Goal: Task Accomplishment & Management: Manage account settings

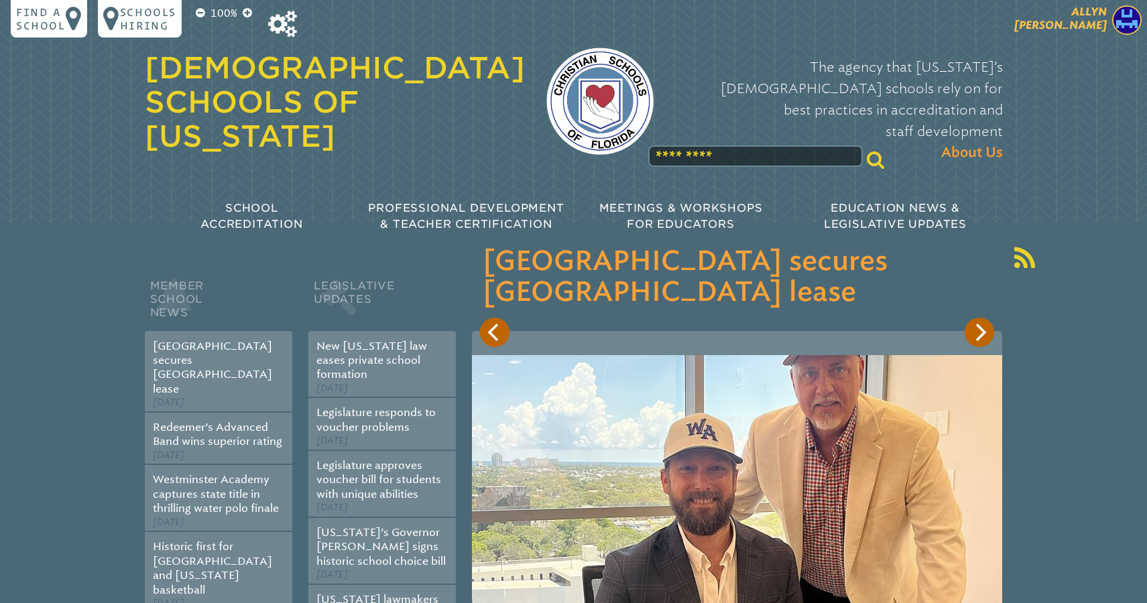
click at [1070, 32] on p "[PERSON_NAME]" at bounding box center [1037, 21] width 220 height 33
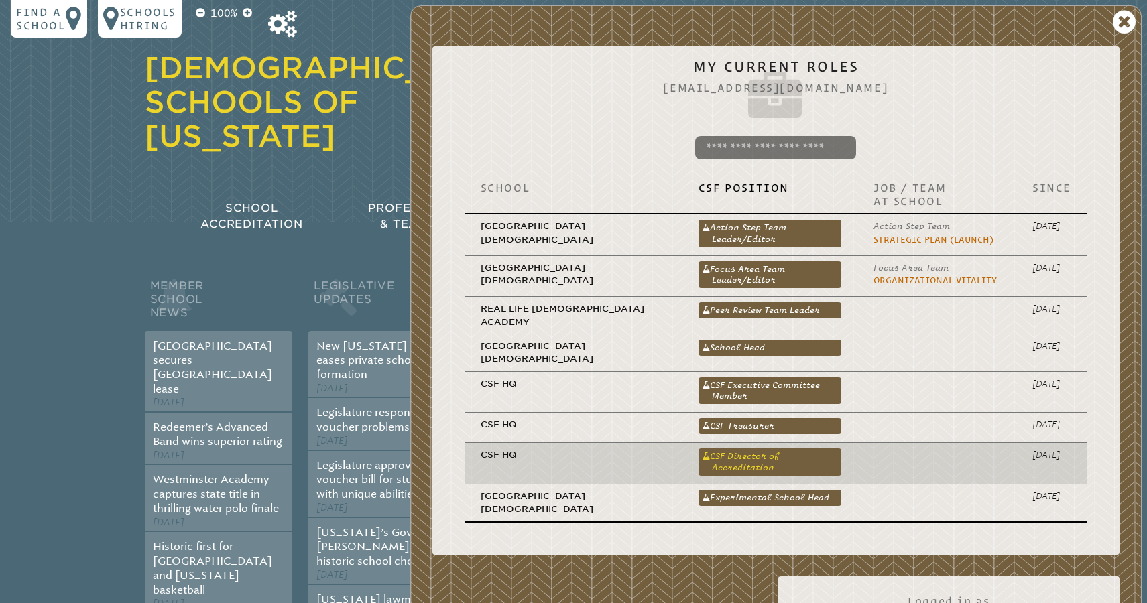
click at [755, 448] on link "CSF Director of Accreditation" at bounding box center [769, 461] width 143 height 27
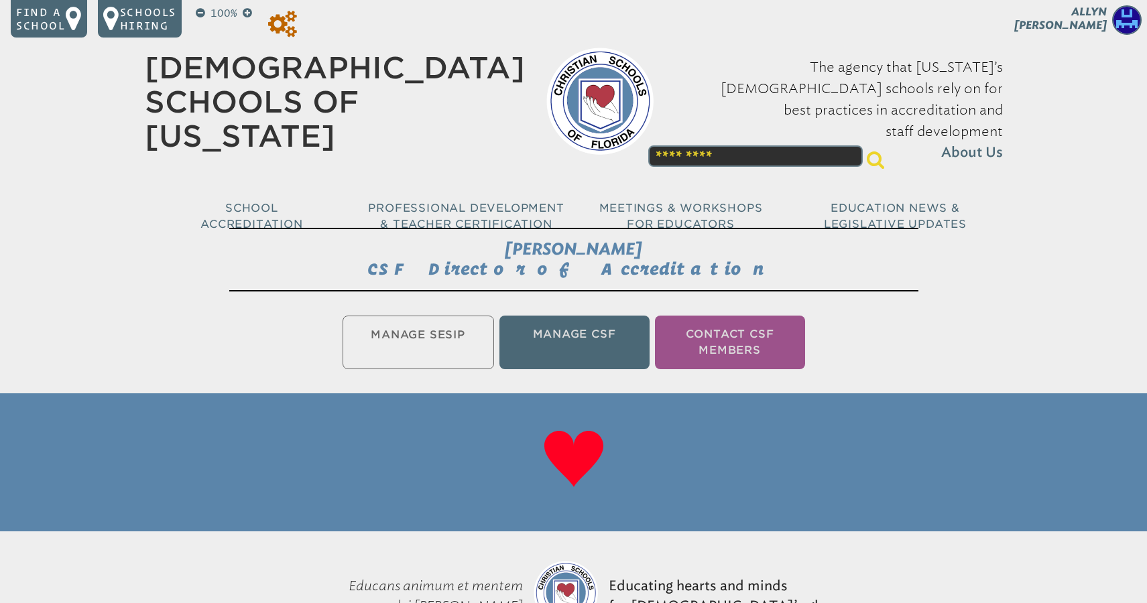
click at [288, 20] on icon at bounding box center [282, 24] width 29 height 27
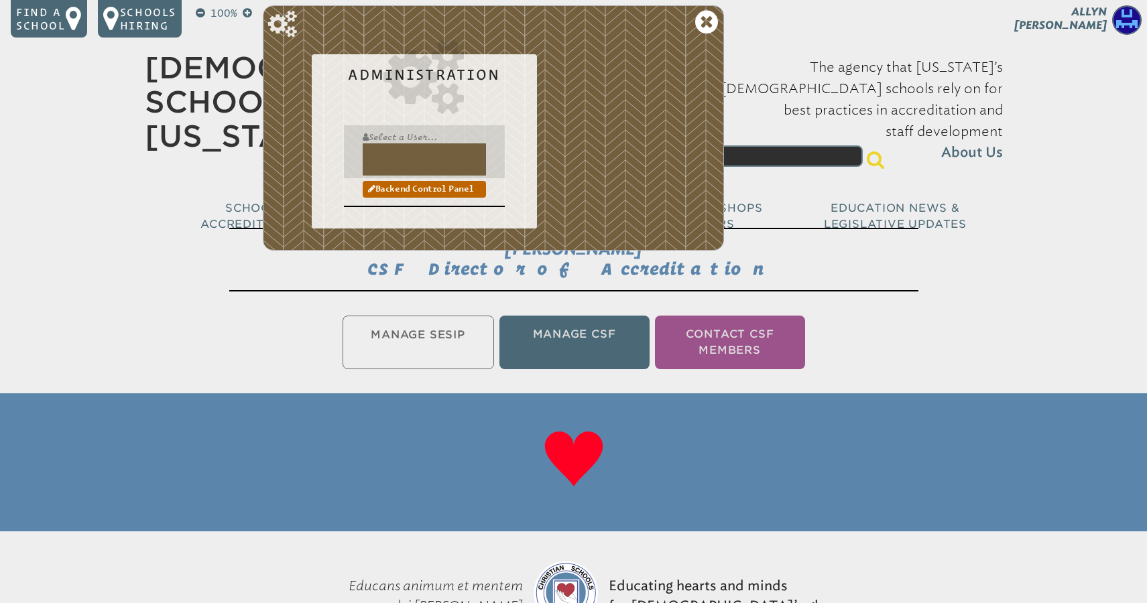
click at [397, 162] on input "text" at bounding box center [424, 159] width 123 height 32
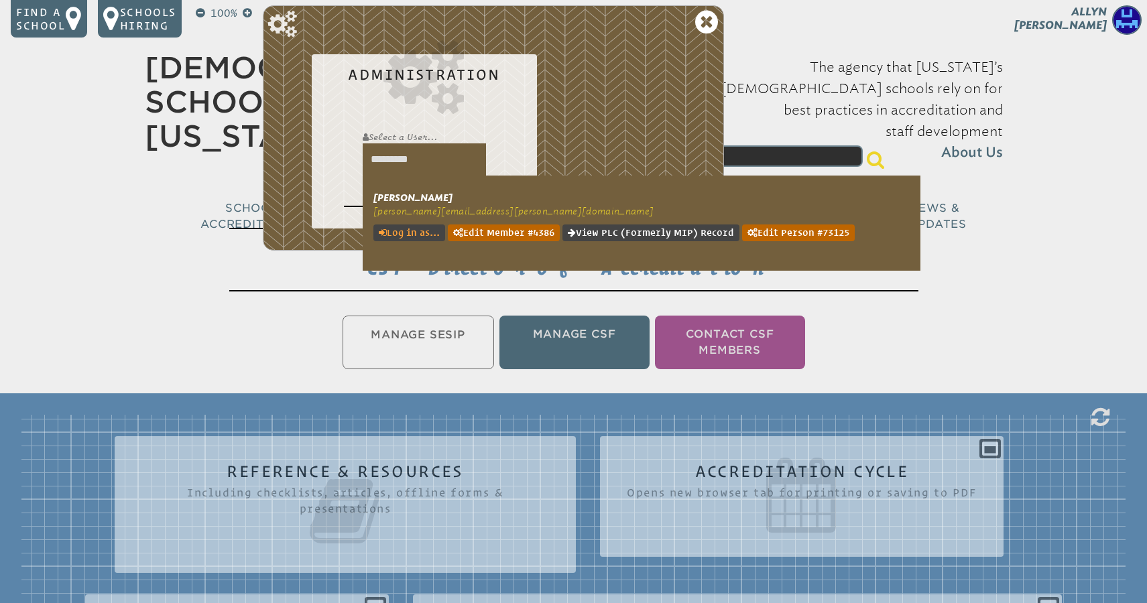
type input "*********"
click at [415, 231] on link "Log in as..." at bounding box center [409, 233] width 72 height 17
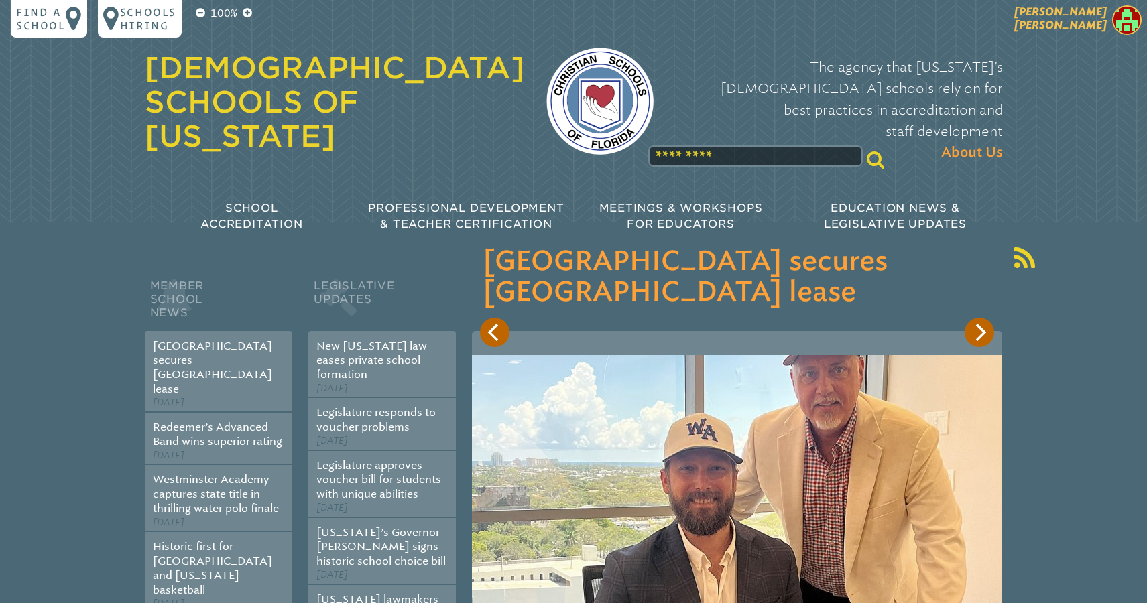
click at [1081, 23] on span "[PERSON_NAME]" at bounding box center [1060, 18] width 93 height 26
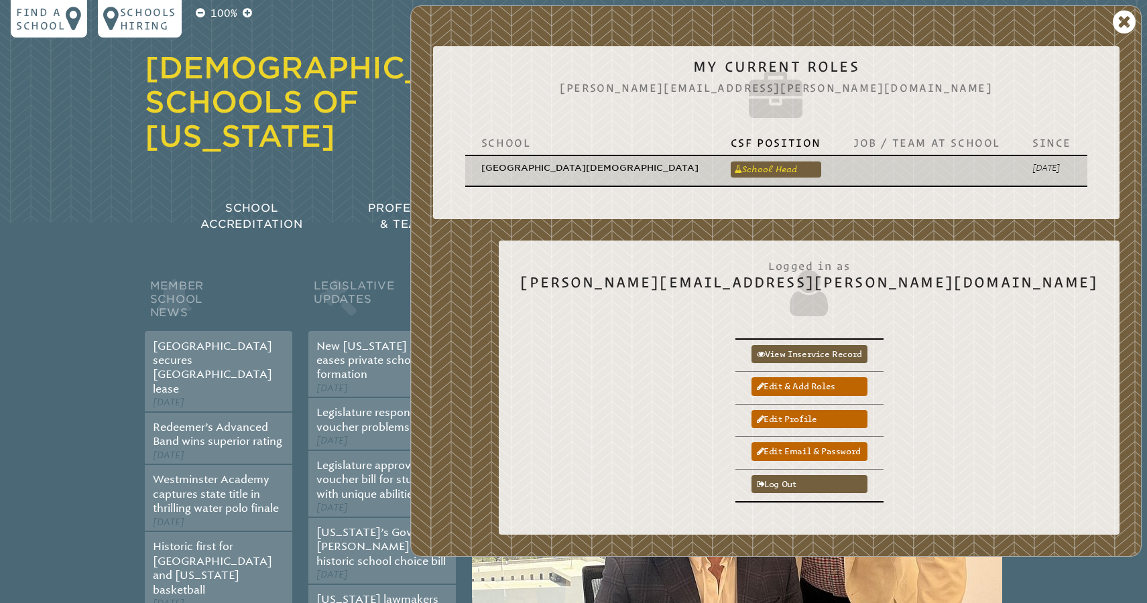
click at [752, 162] on link "School Head" at bounding box center [776, 170] width 90 height 16
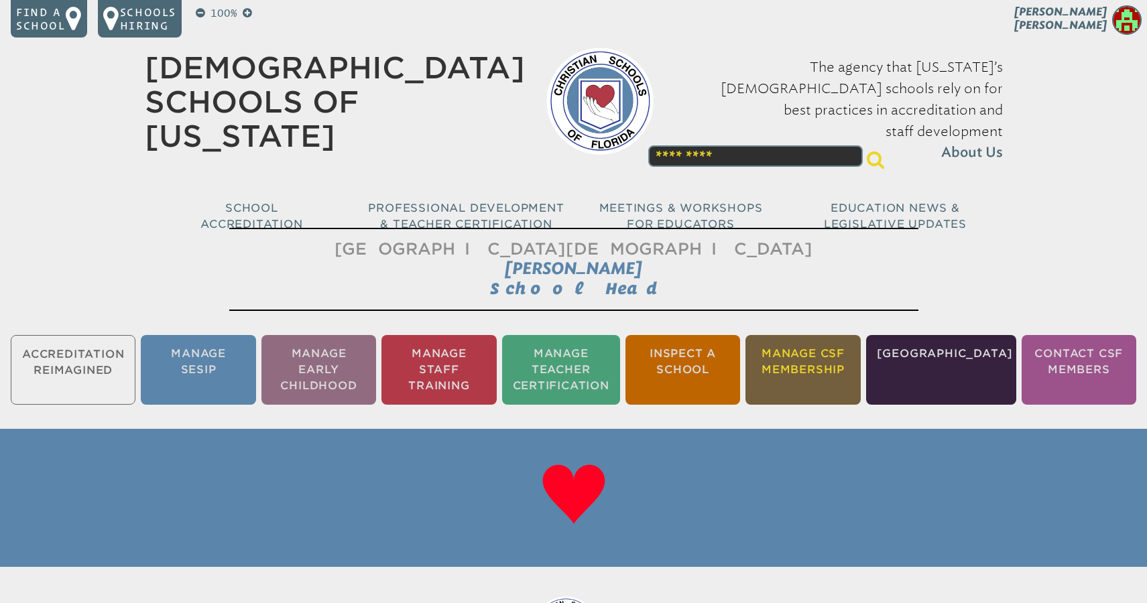
click at [836, 362] on li "Manage CSF Membership" at bounding box center [802, 370] width 115 height 70
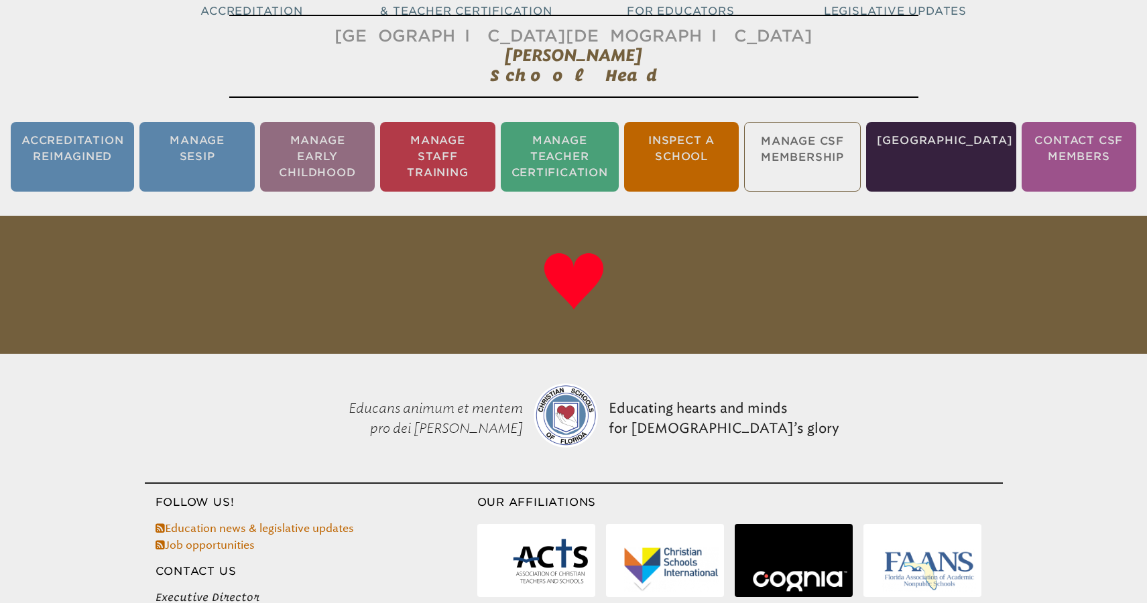
scroll to position [223, 0]
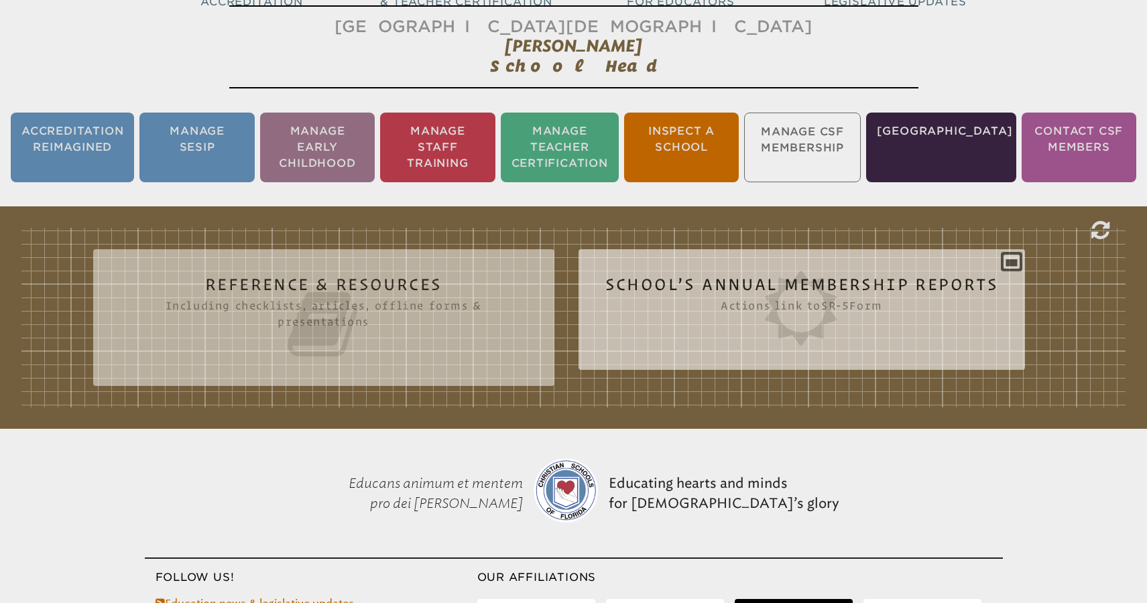
click at [818, 308] on icon at bounding box center [801, 308] width 393 height 75
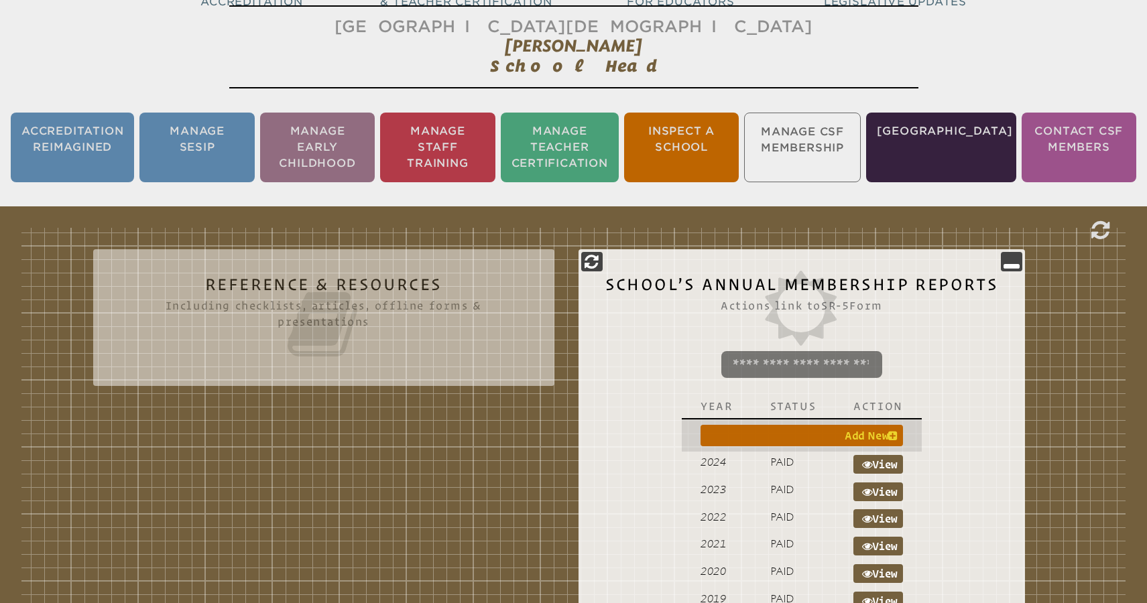
click at [891, 436] on icon at bounding box center [892, 435] width 9 height 11
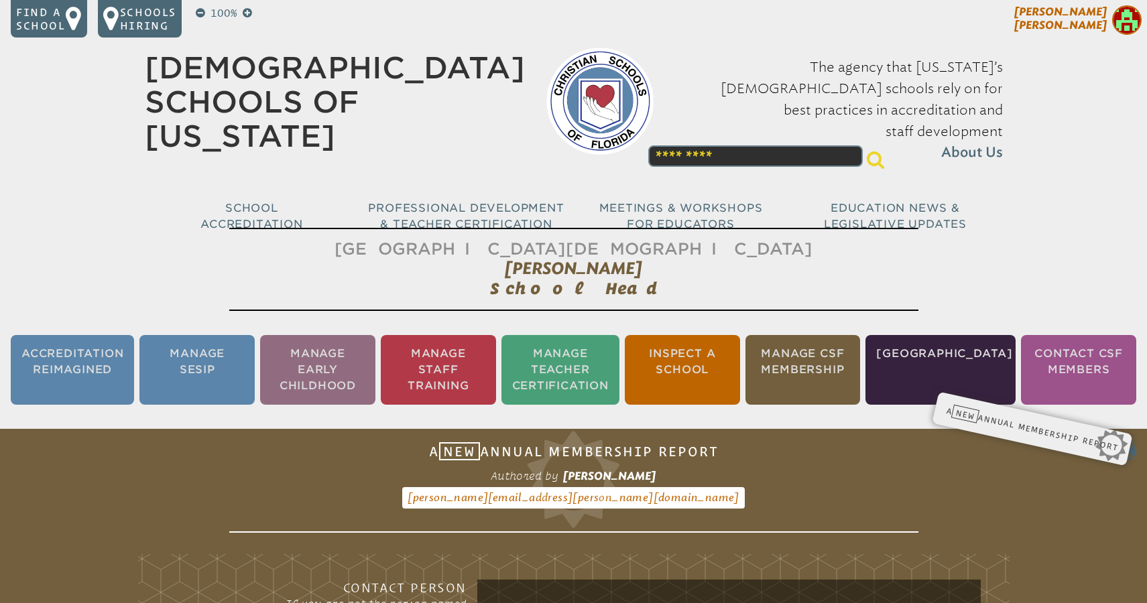
click at [1081, 26] on span "[PERSON_NAME]" at bounding box center [1060, 18] width 93 height 26
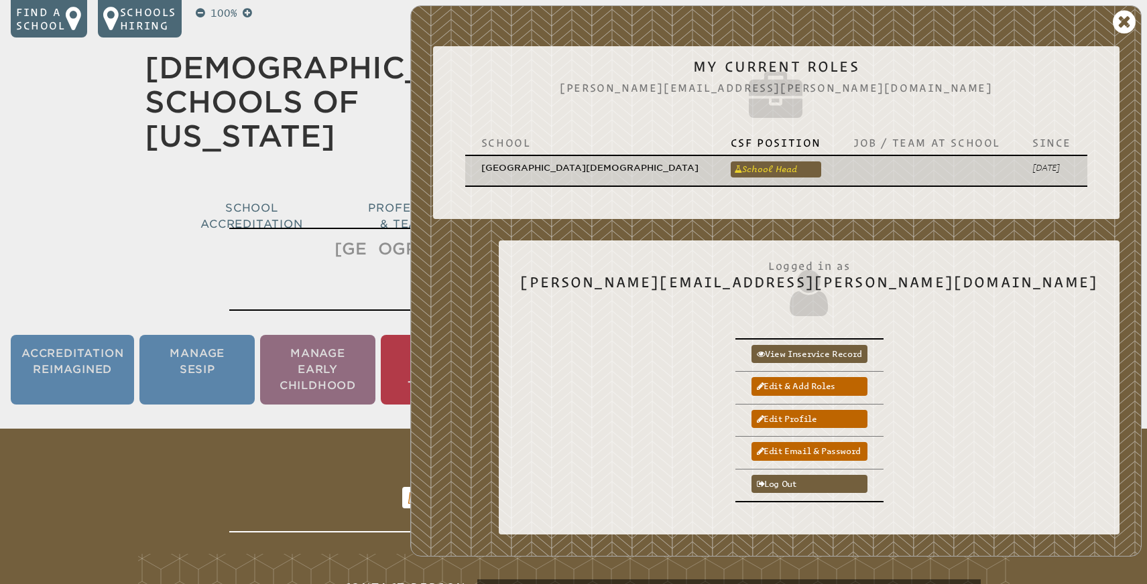
drag, startPoint x: 474, startPoint y: 599, endPoint x: 759, endPoint y: 151, distance: 530.7
click at [759, 162] on link "School Head" at bounding box center [776, 170] width 90 height 16
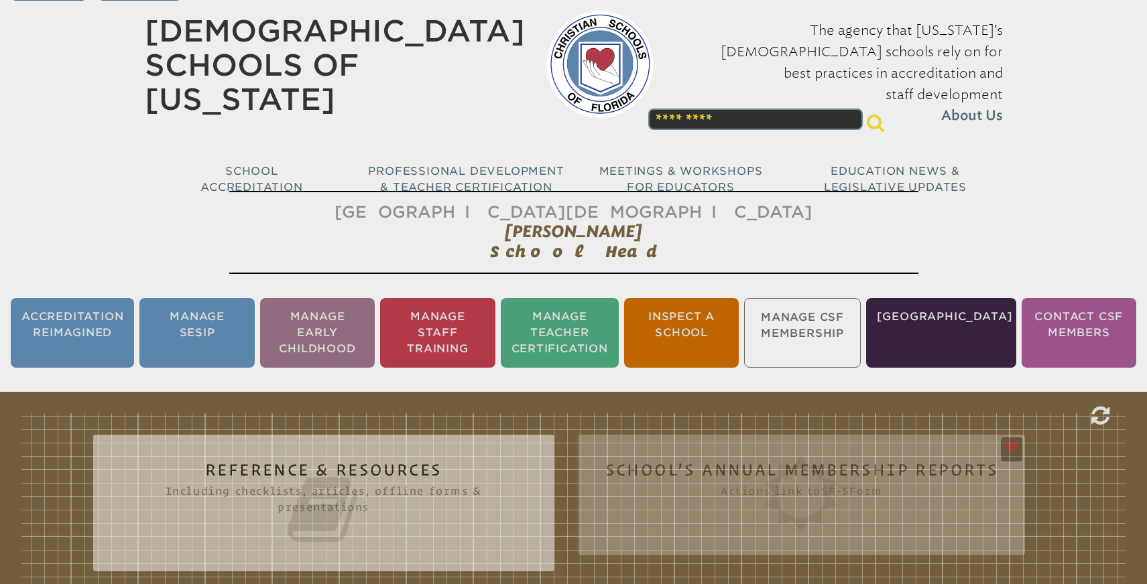
scroll to position [49, 0]
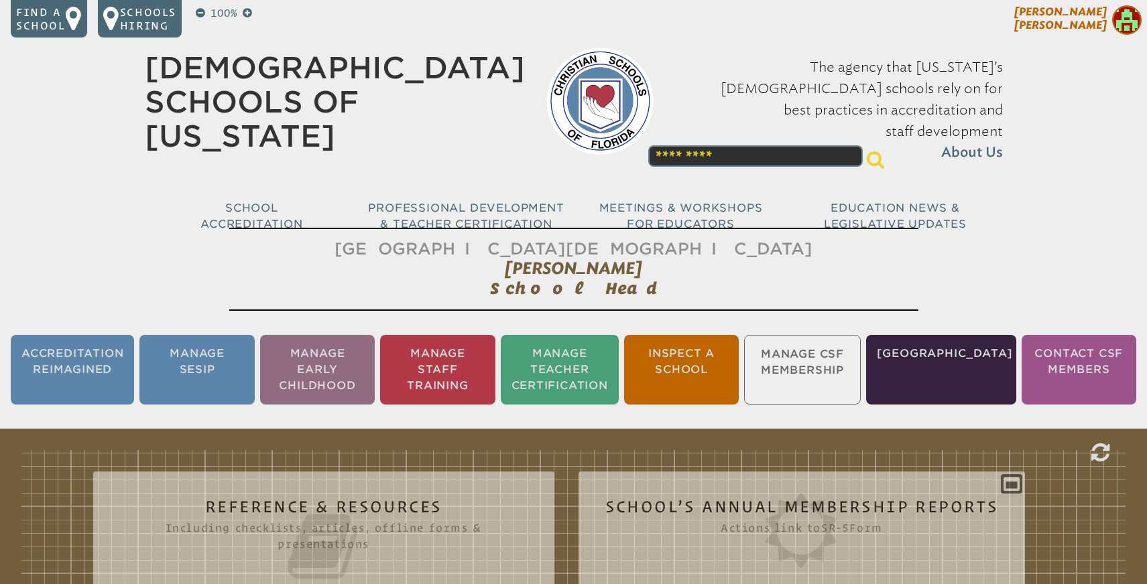
click at [1079, 25] on span "[PERSON_NAME]" at bounding box center [1060, 18] width 93 height 26
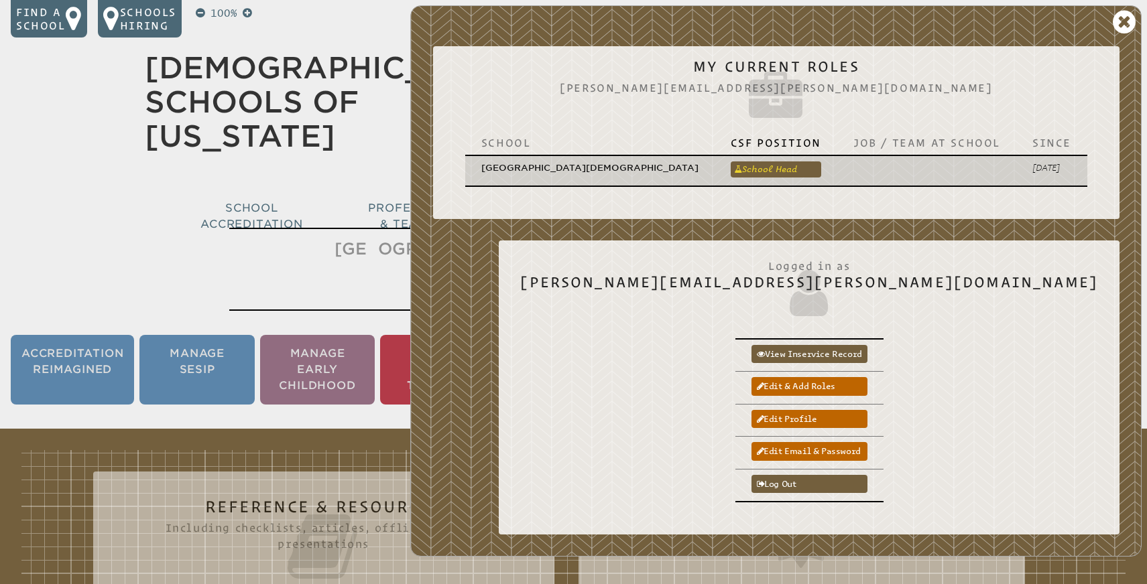
click at [757, 162] on link "School Head" at bounding box center [776, 170] width 90 height 16
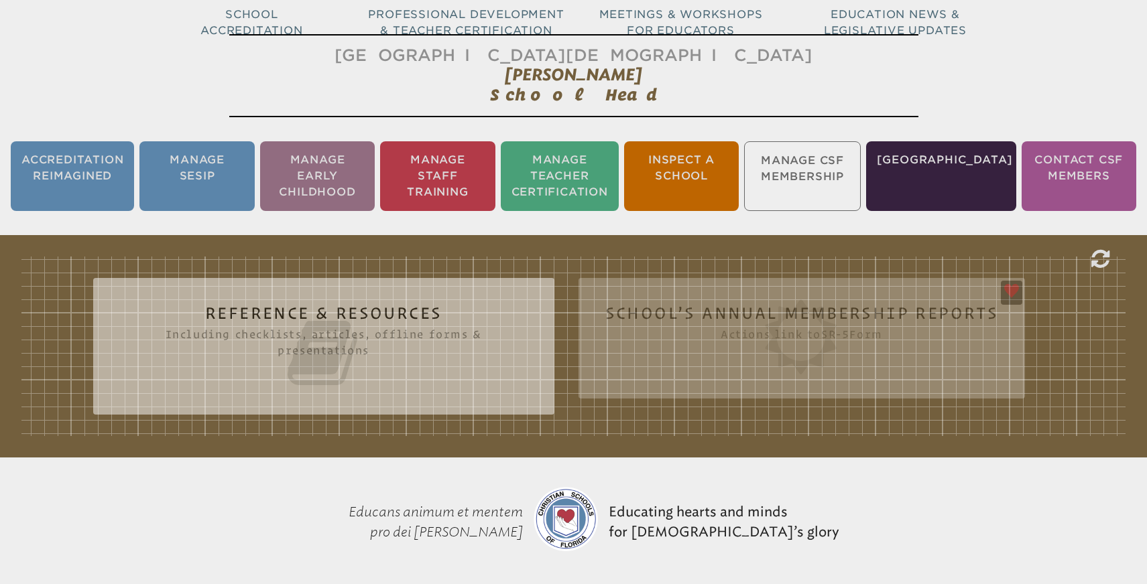
scroll to position [217, 0]
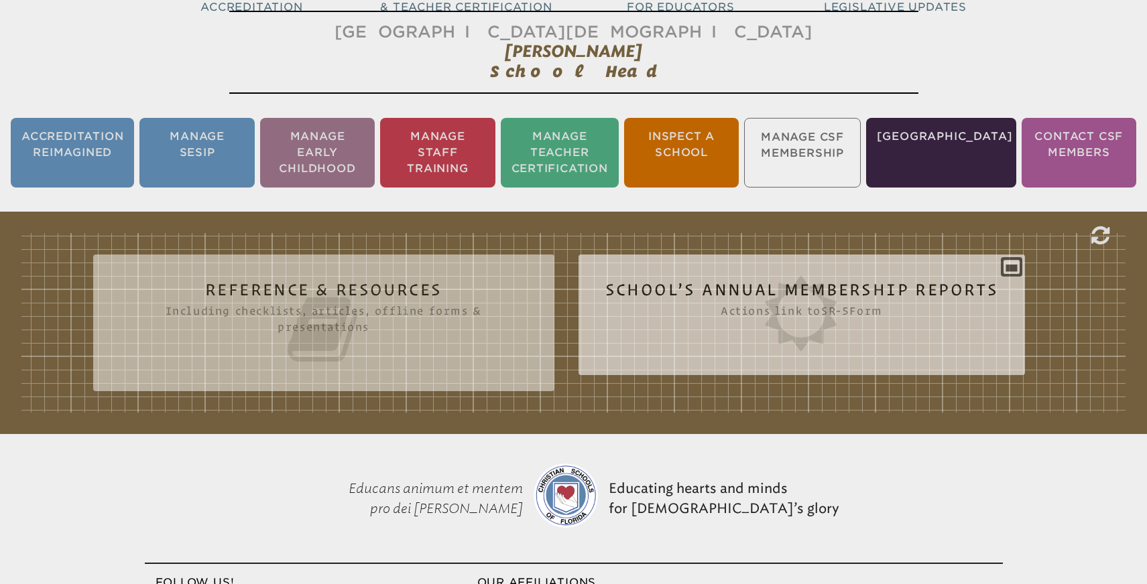
click at [798, 292] on icon at bounding box center [801, 313] width 393 height 75
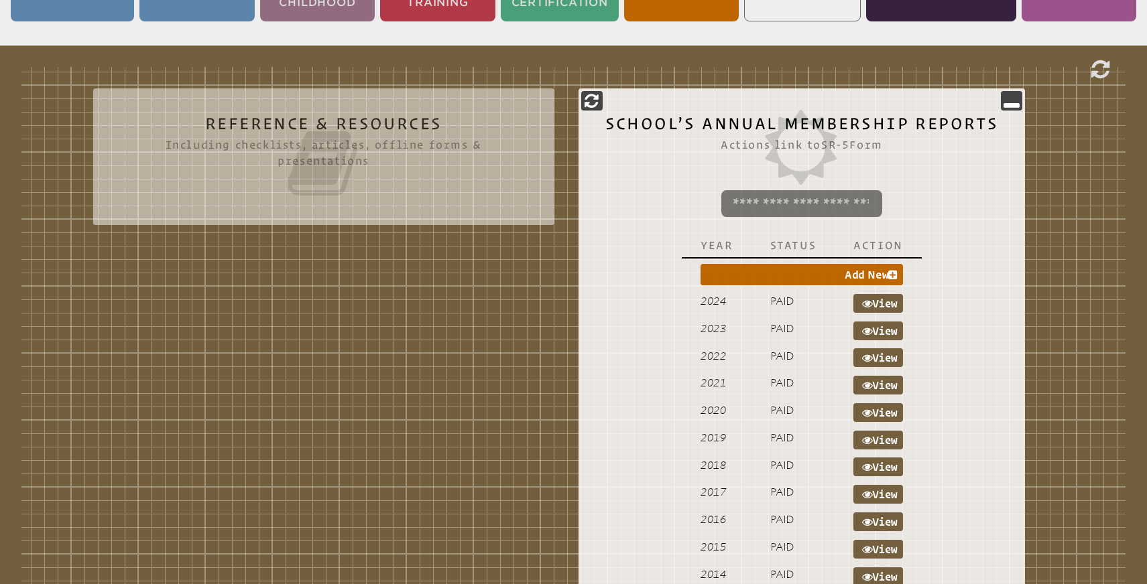
scroll to position [385, 0]
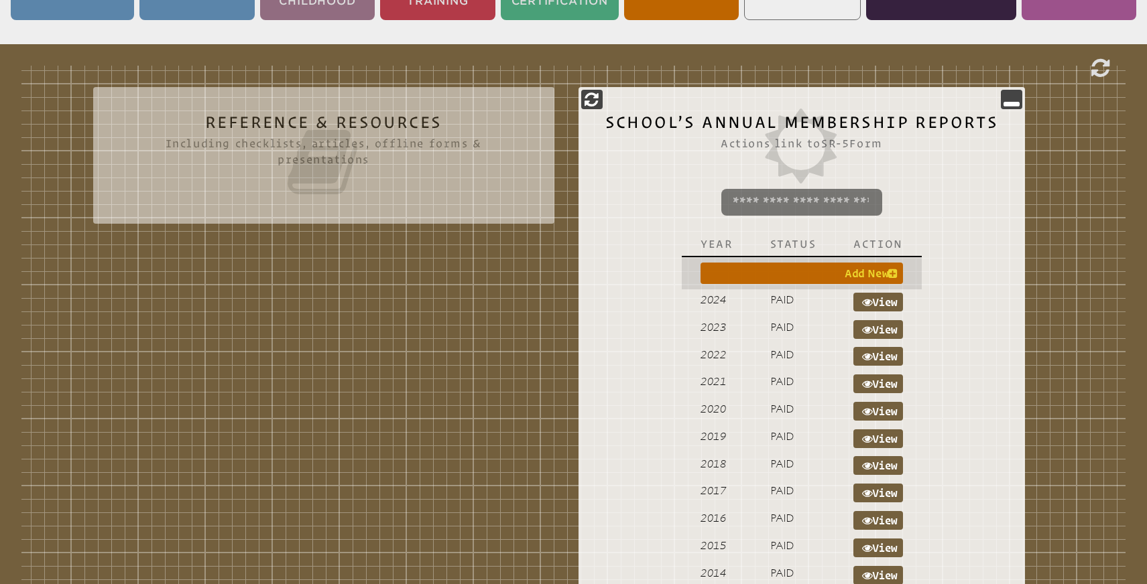
click at [892, 273] on icon at bounding box center [892, 273] width 9 height 11
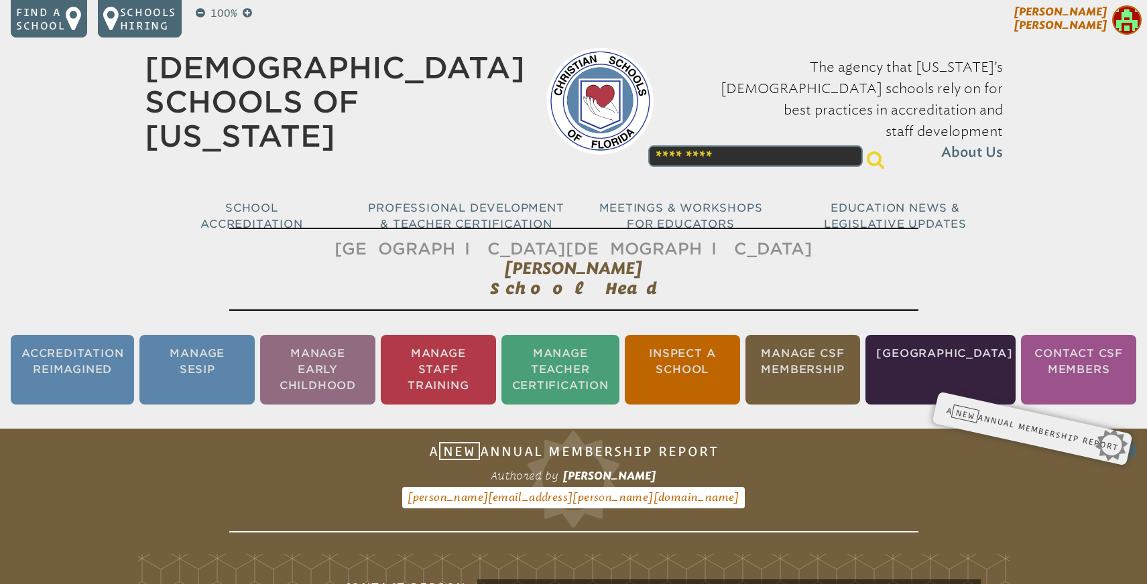
click at [1095, 23] on span "[PERSON_NAME]" at bounding box center [1060, 18] width 93 height 26
